Goal: Navigation & Orientation: Find specific page/section

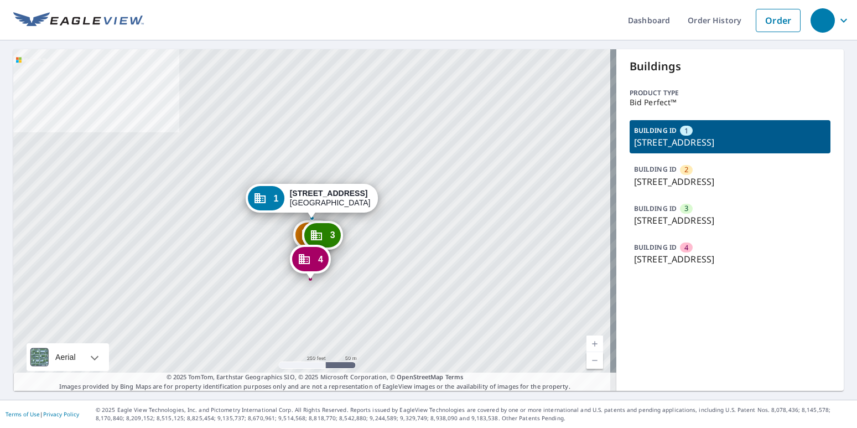
click at [712, 270] on div "BUILDING ID 4 8298 S Forest Ct, Centennial, CO, 80126" at bounding box center [730, 253] width 201 height 33
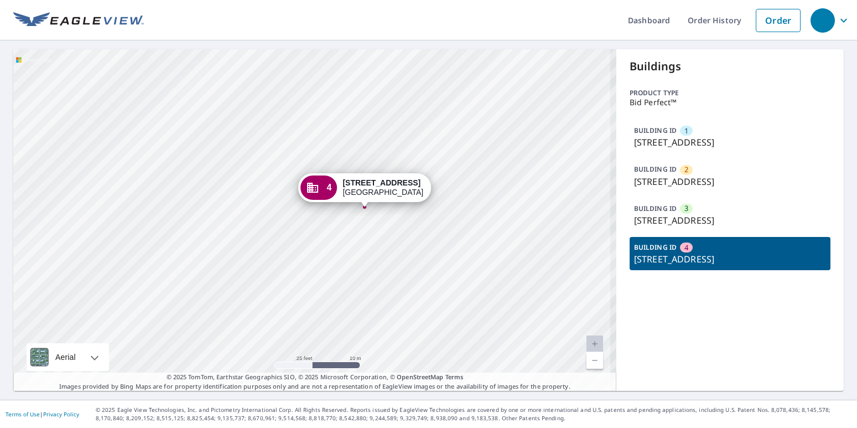
drag, startPoint x: 365, startPoint y: 231, endPoint x: 372, endPoint y: 252, distance: 22.2
click at [372, 252] on div "1 5353 E County Line Rd Littleton, CO 80122 2 5353 E County Line Rd Centennial,…" at bounding box center [314, 220] width 603 height 342
